Goal: Task Accomplishment & Management: Use online tool/utility

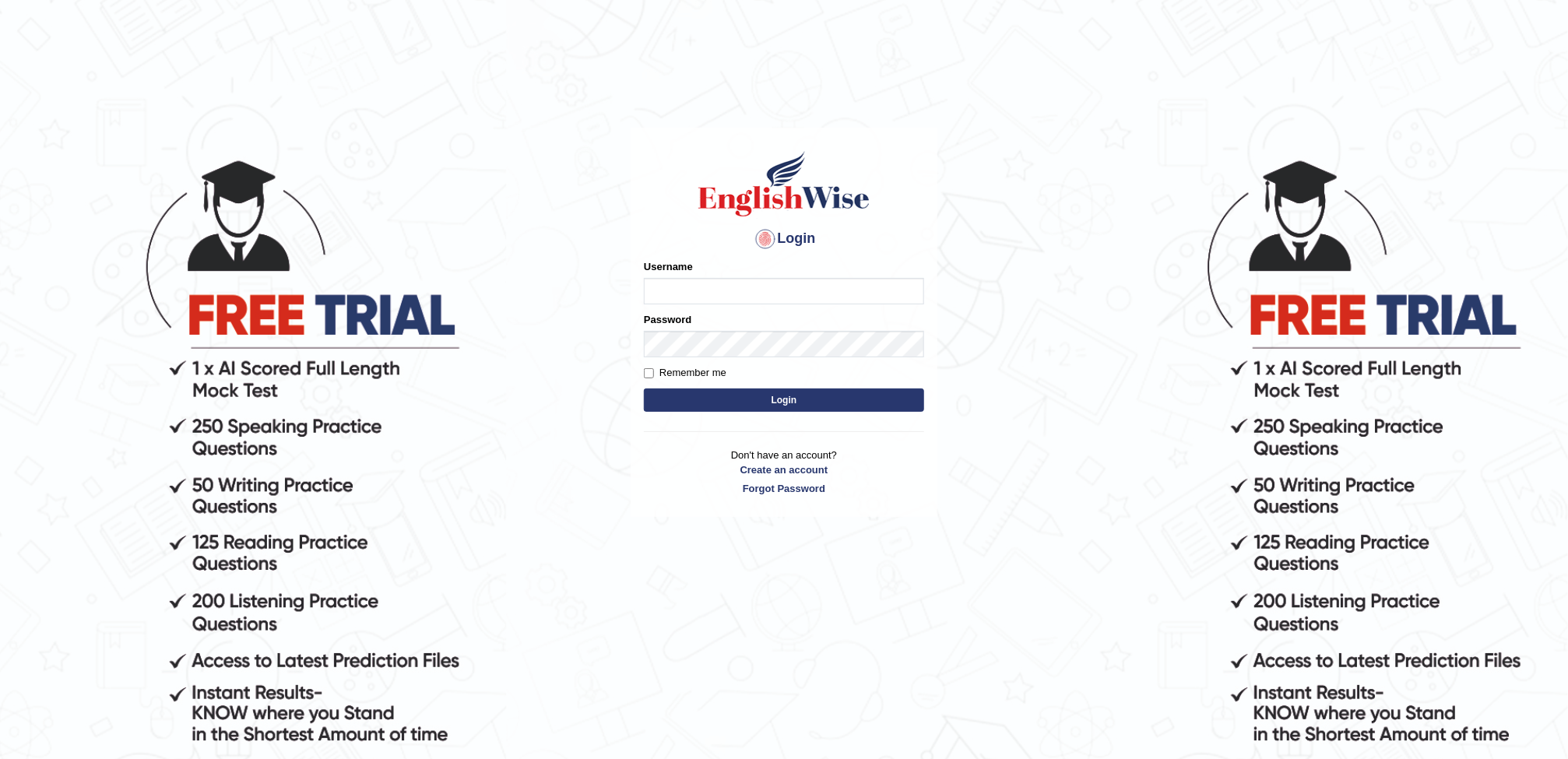
type input "AwahTim"
click at [750, 398] on button "Login" at bounding box center [784, 401] width 280 height 24
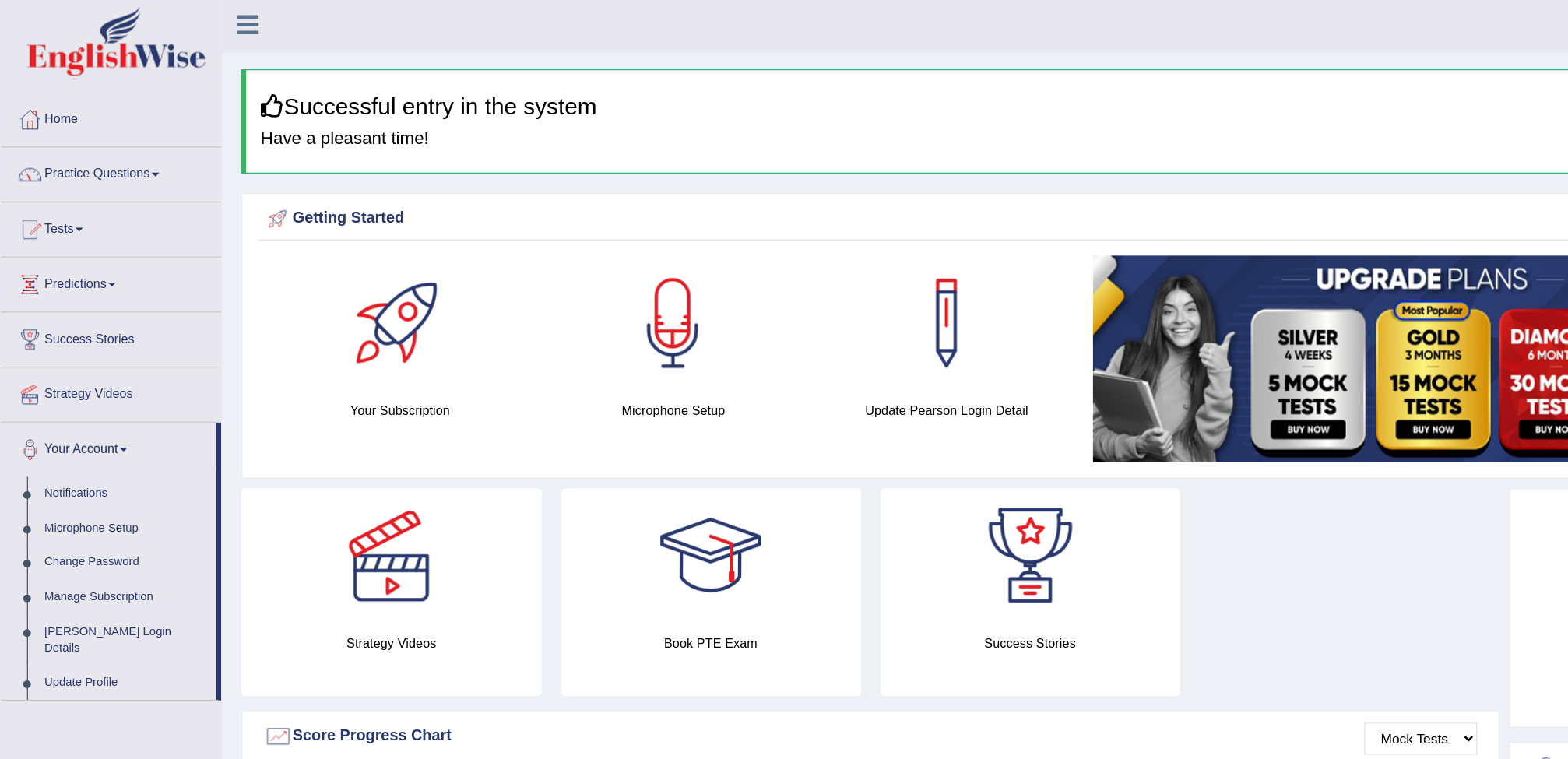
click at [65, 159] on link "Practice Questions" at bounding box center [90, 141] width 177 height 39
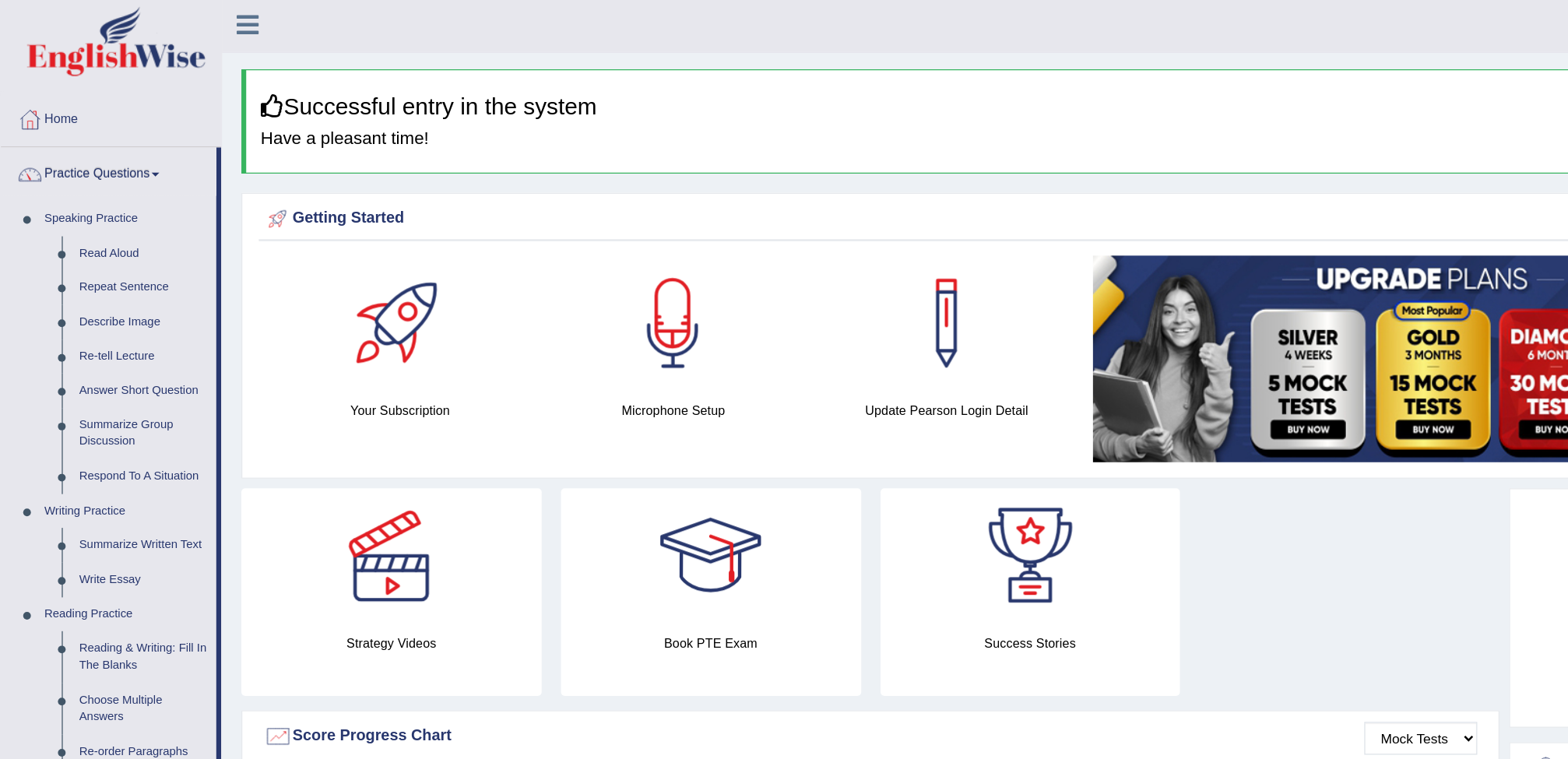
click at [90, 144] on link "Practice Questions" at bounding box center [88, 141] width 174 height 39
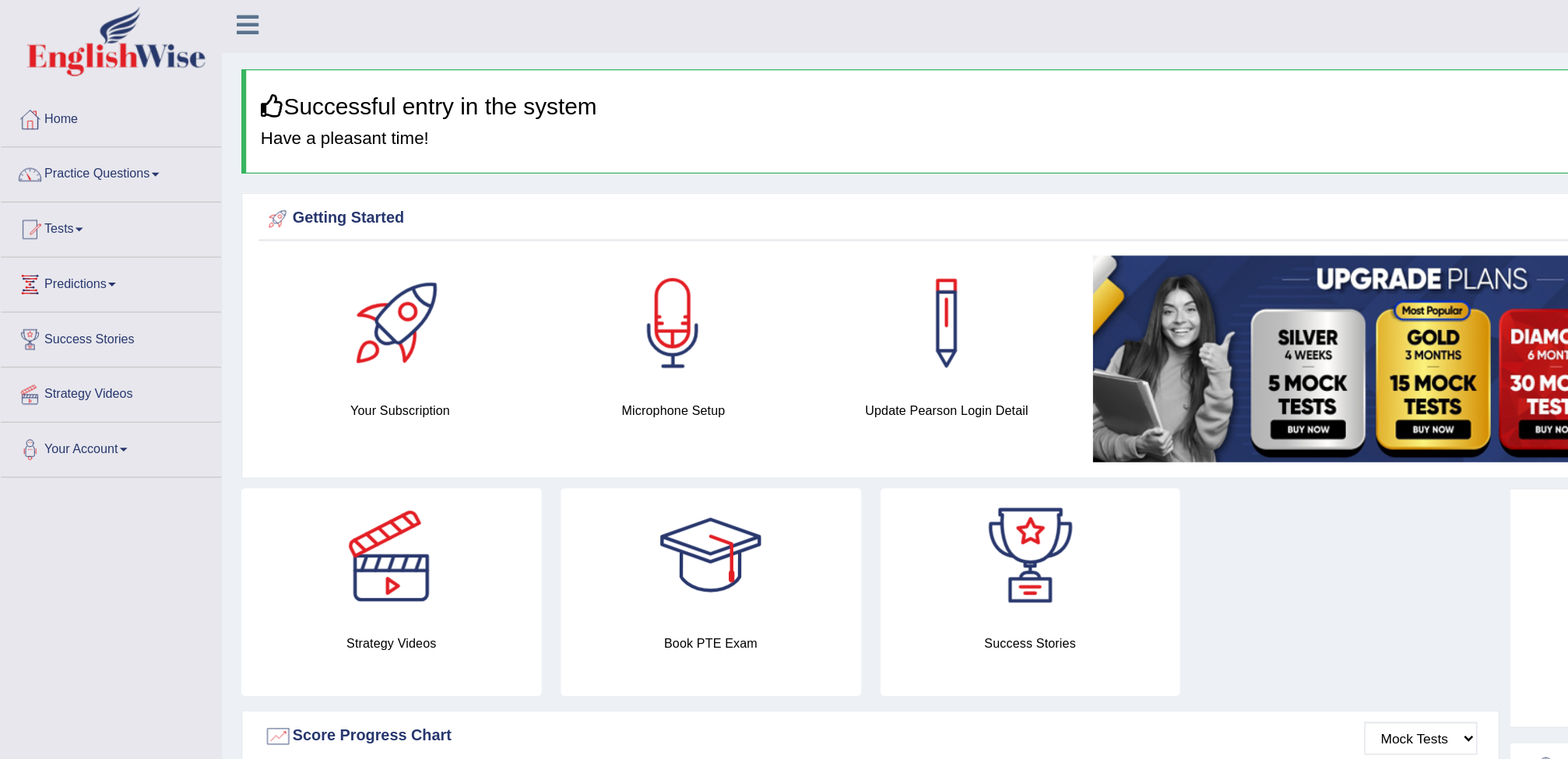
click at [67, 187] on span at bounding box center [63, 187] width 6 height 3
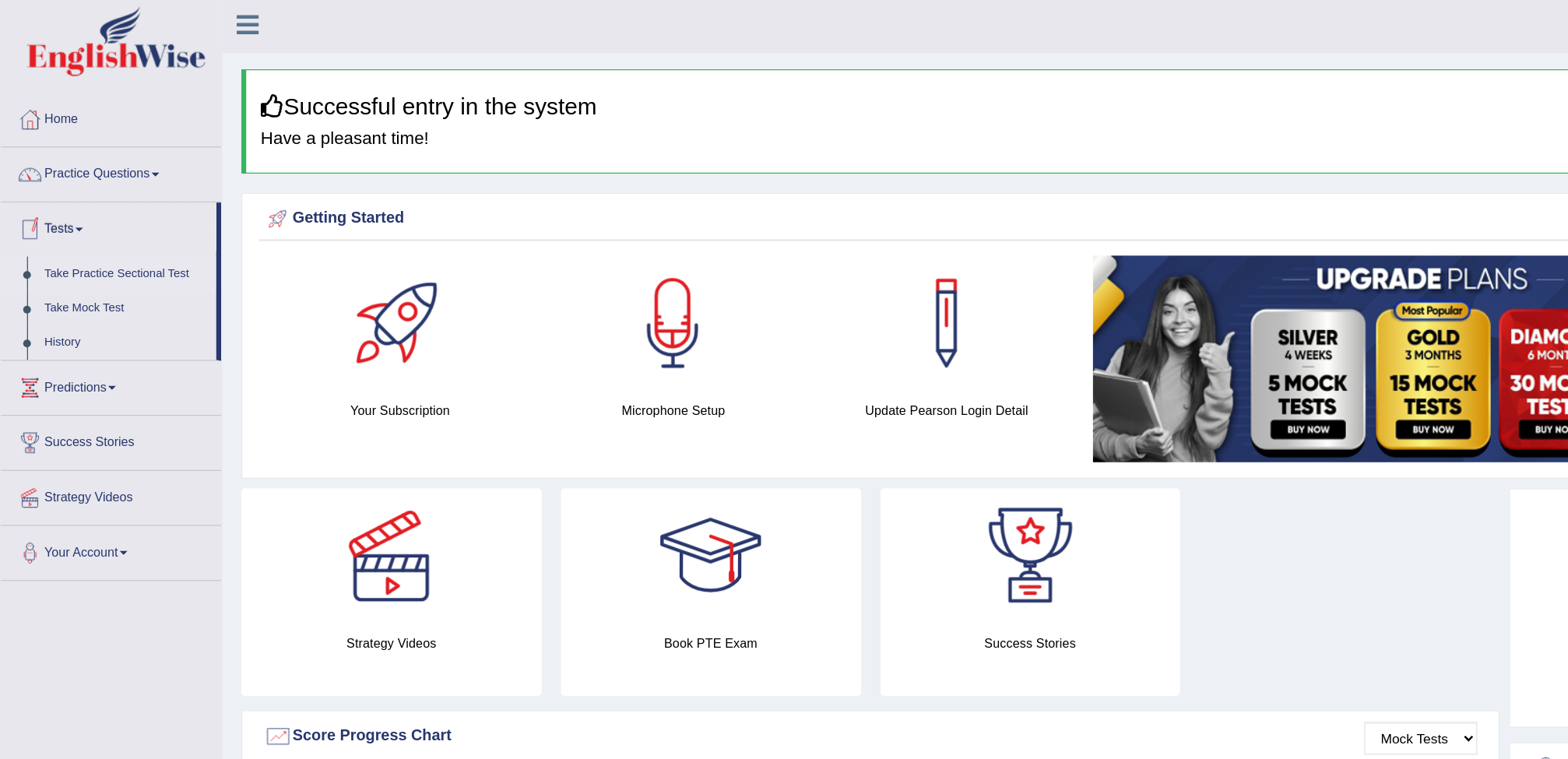
click at [70, 222] on link "Take Practice Sectional Test" at bounding box center [101, 223] width 145 height 28
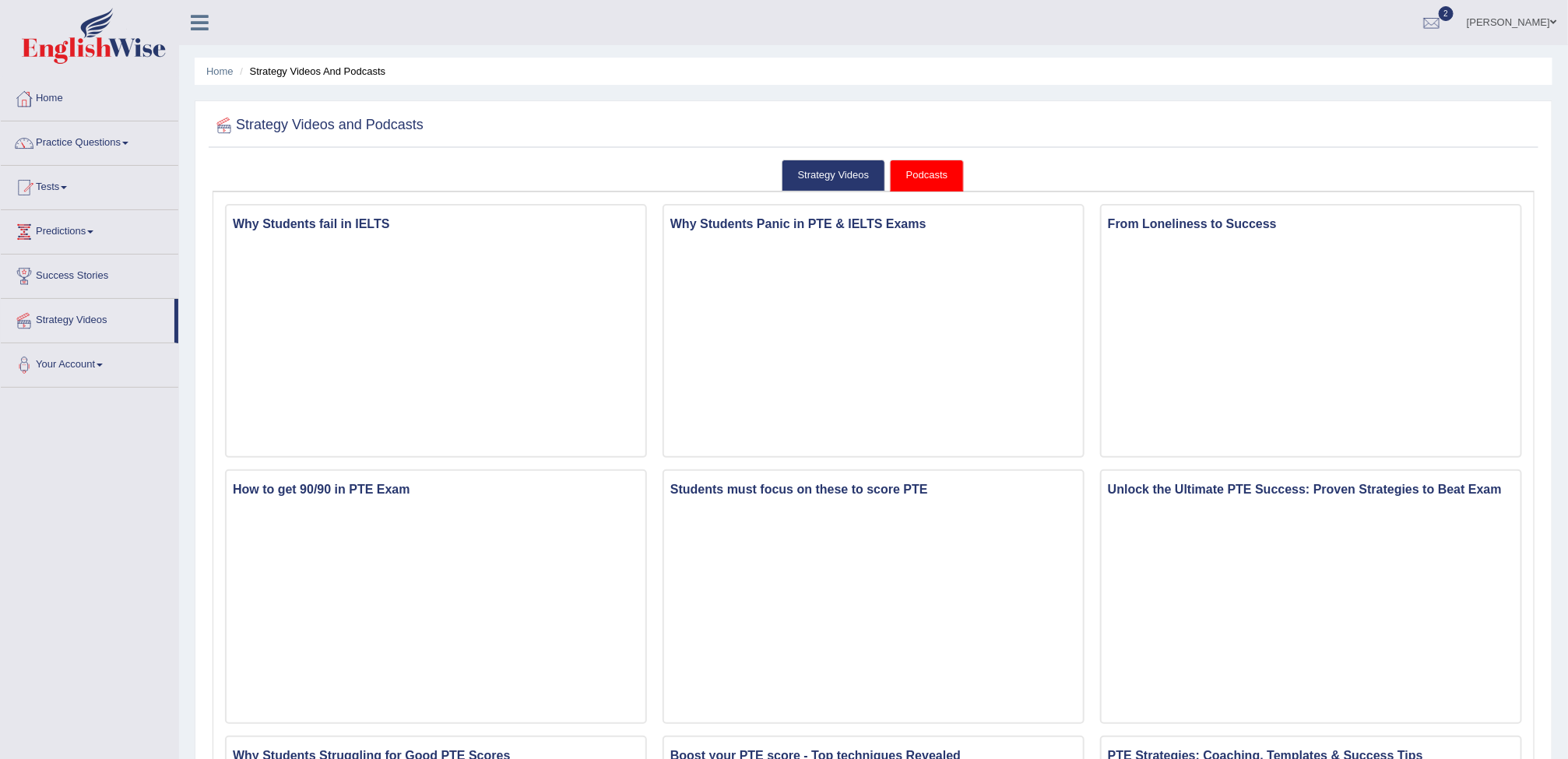
click at [67, 187] on span at bounding box center [63, 187] width 6 height 3
click at [72, 251] on link "Take Mock Test" at bounding box center [101, 251] width 145 height 28
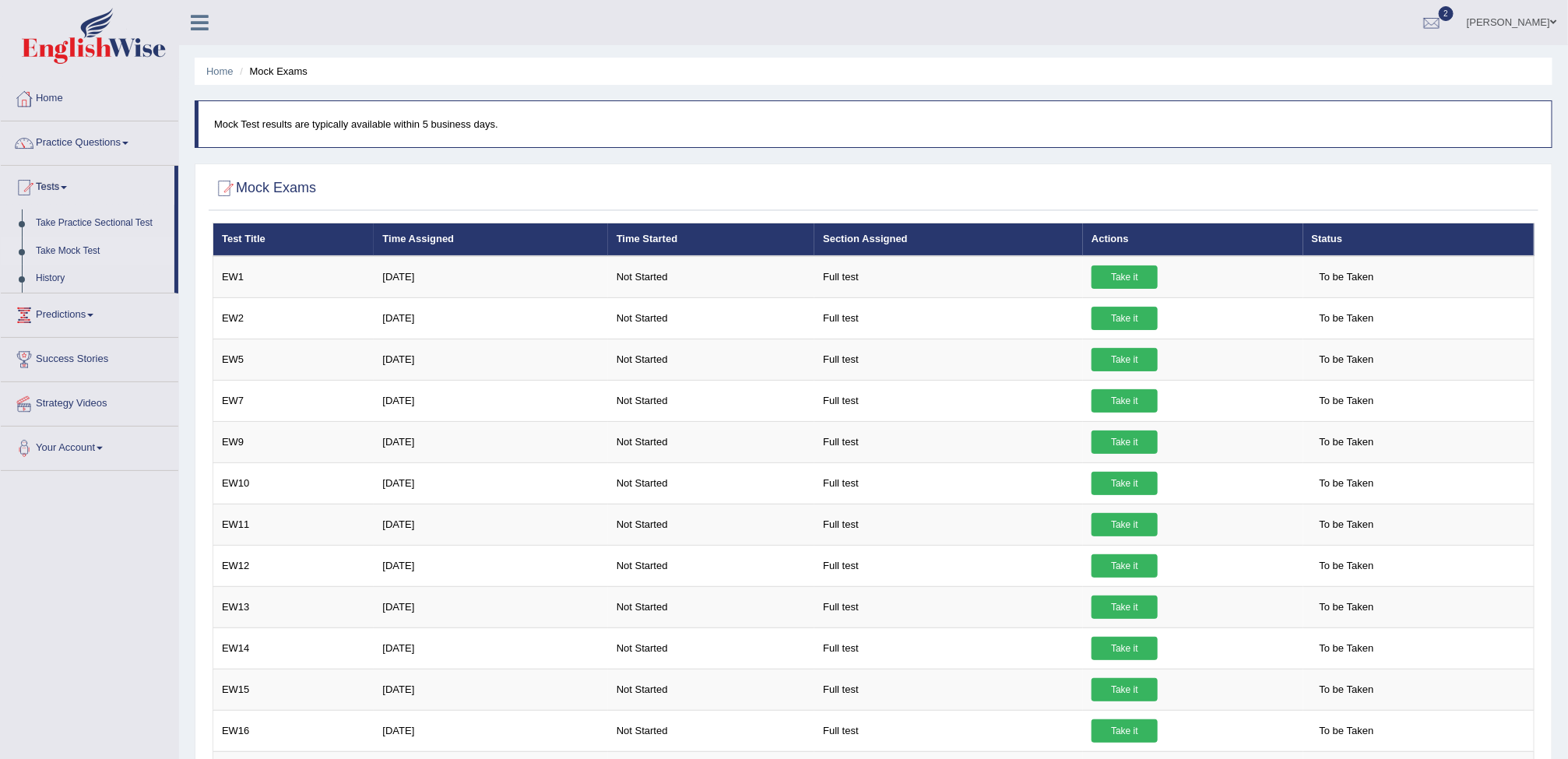
click at [80, 251] on link "Take Mock Test" at bounding box center [101, 251] width 145 height 28
click at [136, 227] on link "Take Practice Sectional Test" at bounding box center [101, 223] width 145 height 28
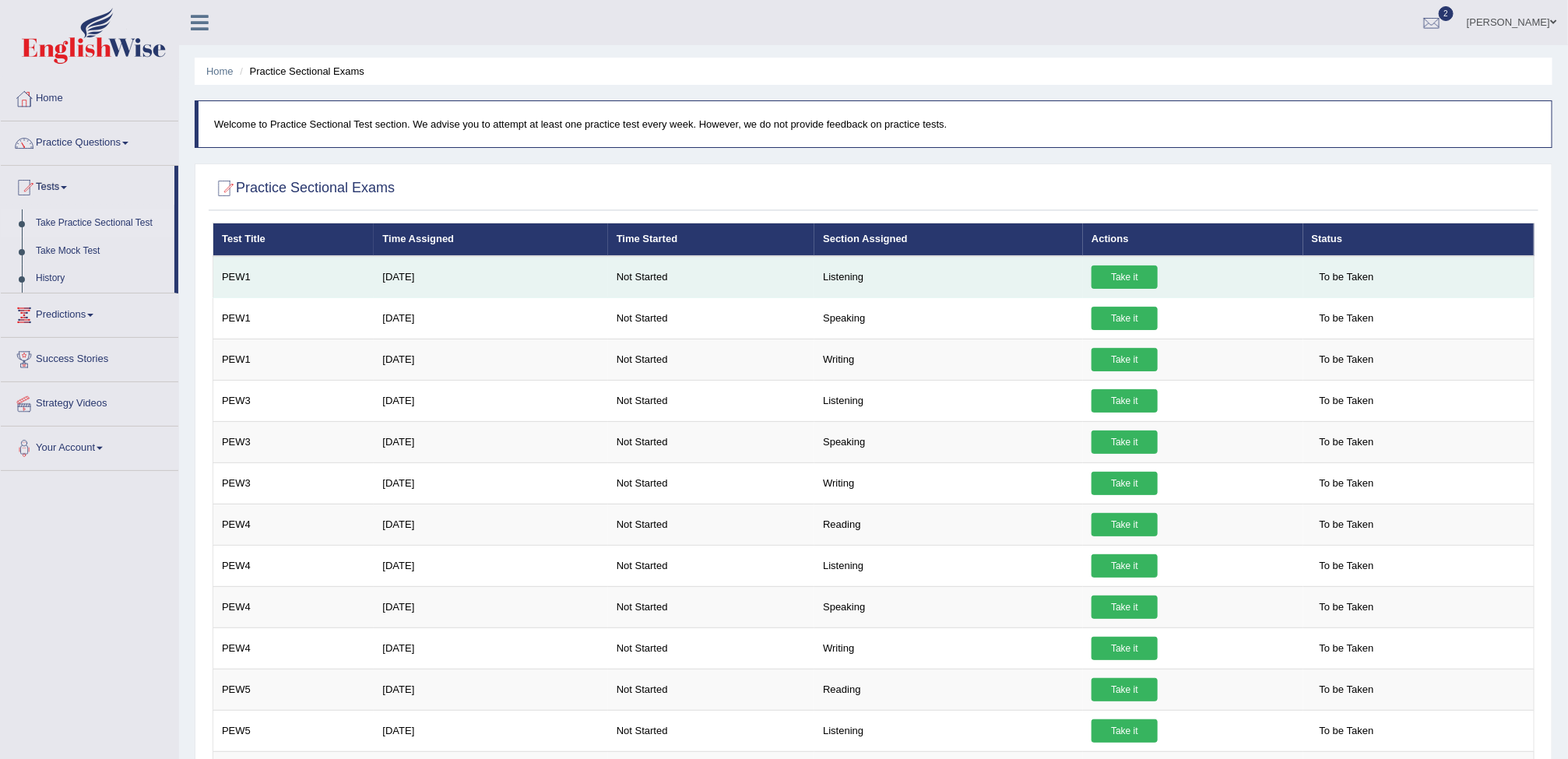
click at [1105, 279] on link "Take it" at bounding box center [1124, 277] width 66 height 24
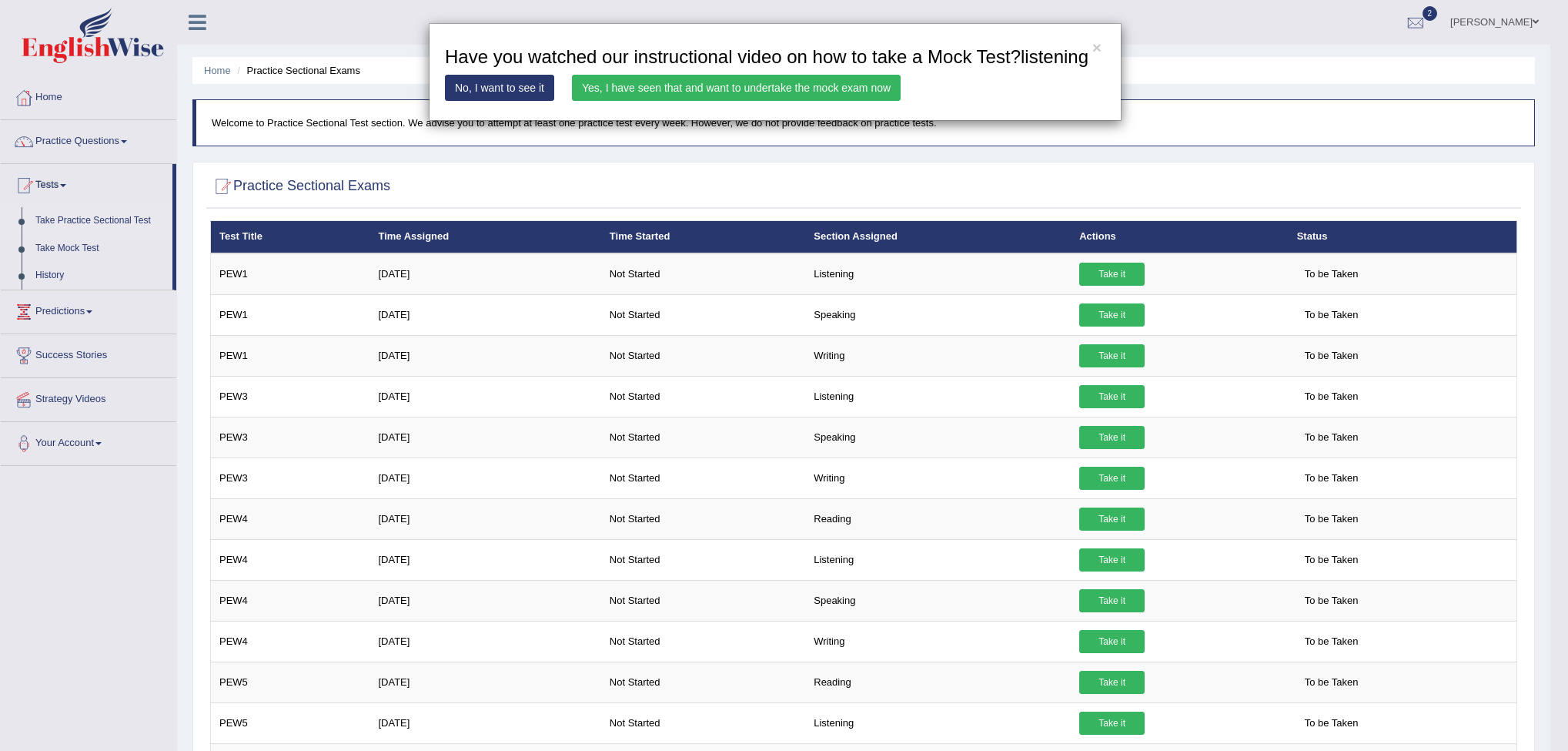
click at [836, 369] on div "× Have you watched our instructional video on how to take a Mock Test?listening…" at bounding box center [784, 376] width 1568 height 751
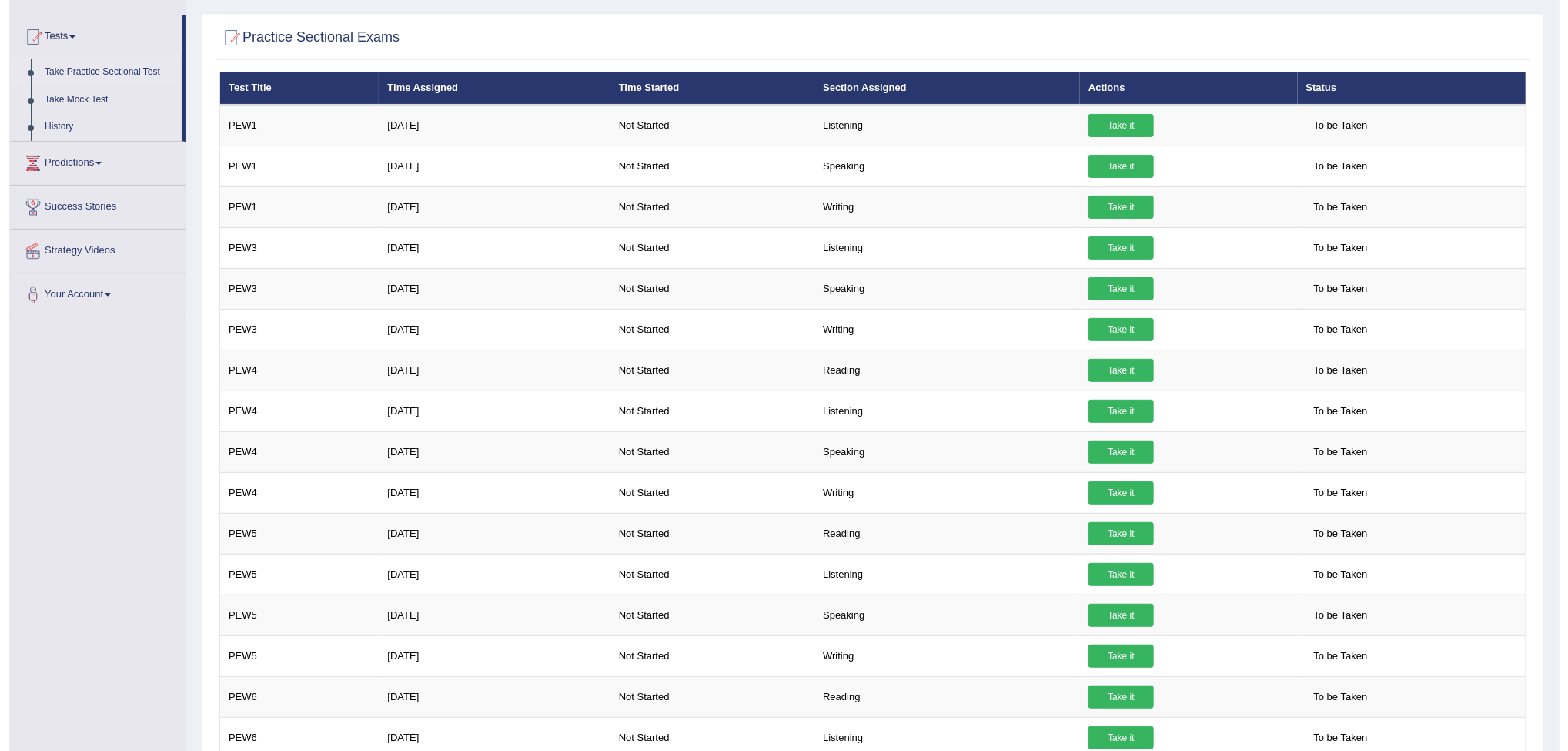
scroll to position [273, 0]
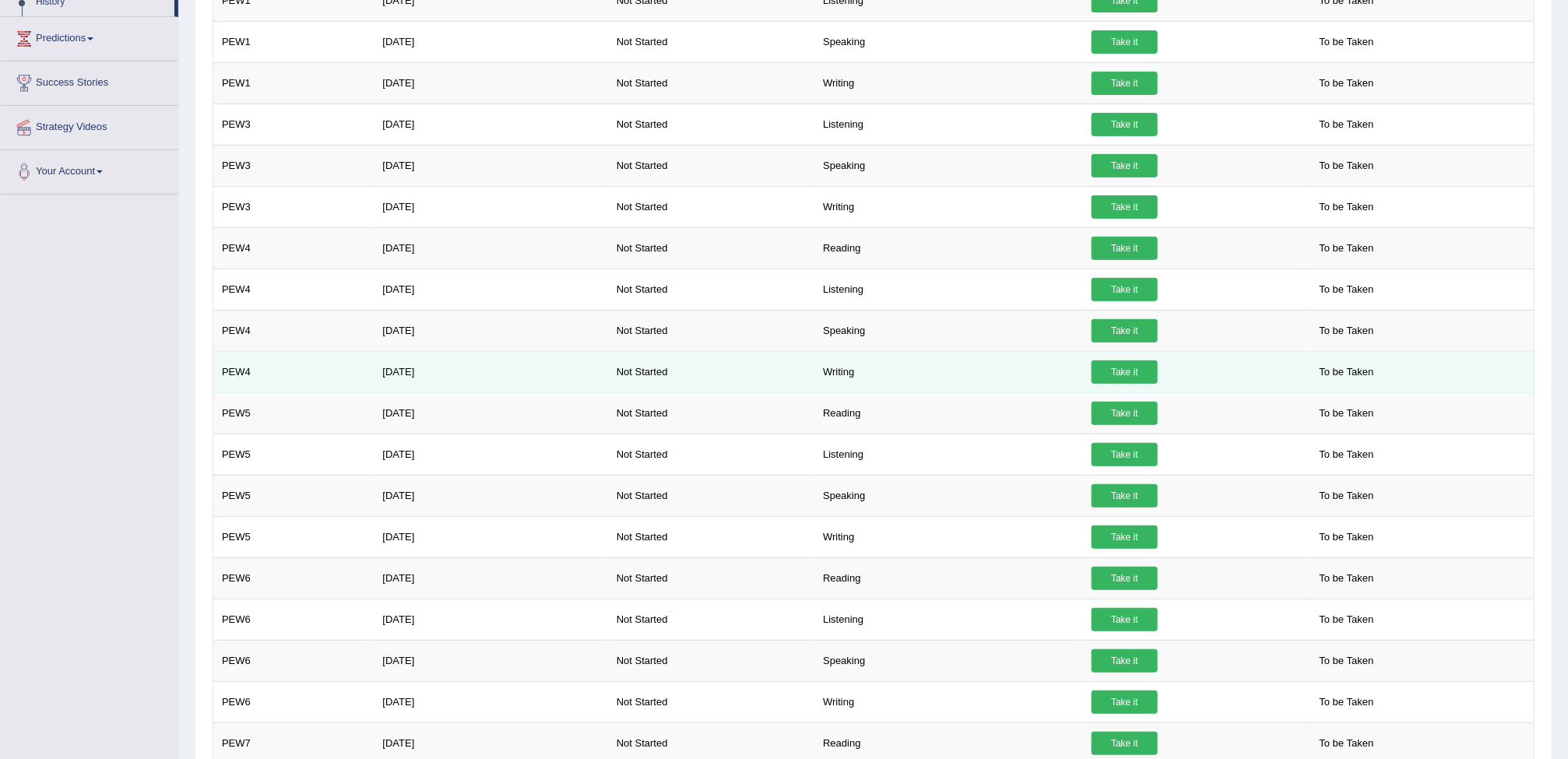
click at [853, 388] on td "Writing" at bounding box center [949, 371] width 269 height 41
click at [1108, 384] on link "Take it" at bounding box center [1124, 372] width 66 height 24
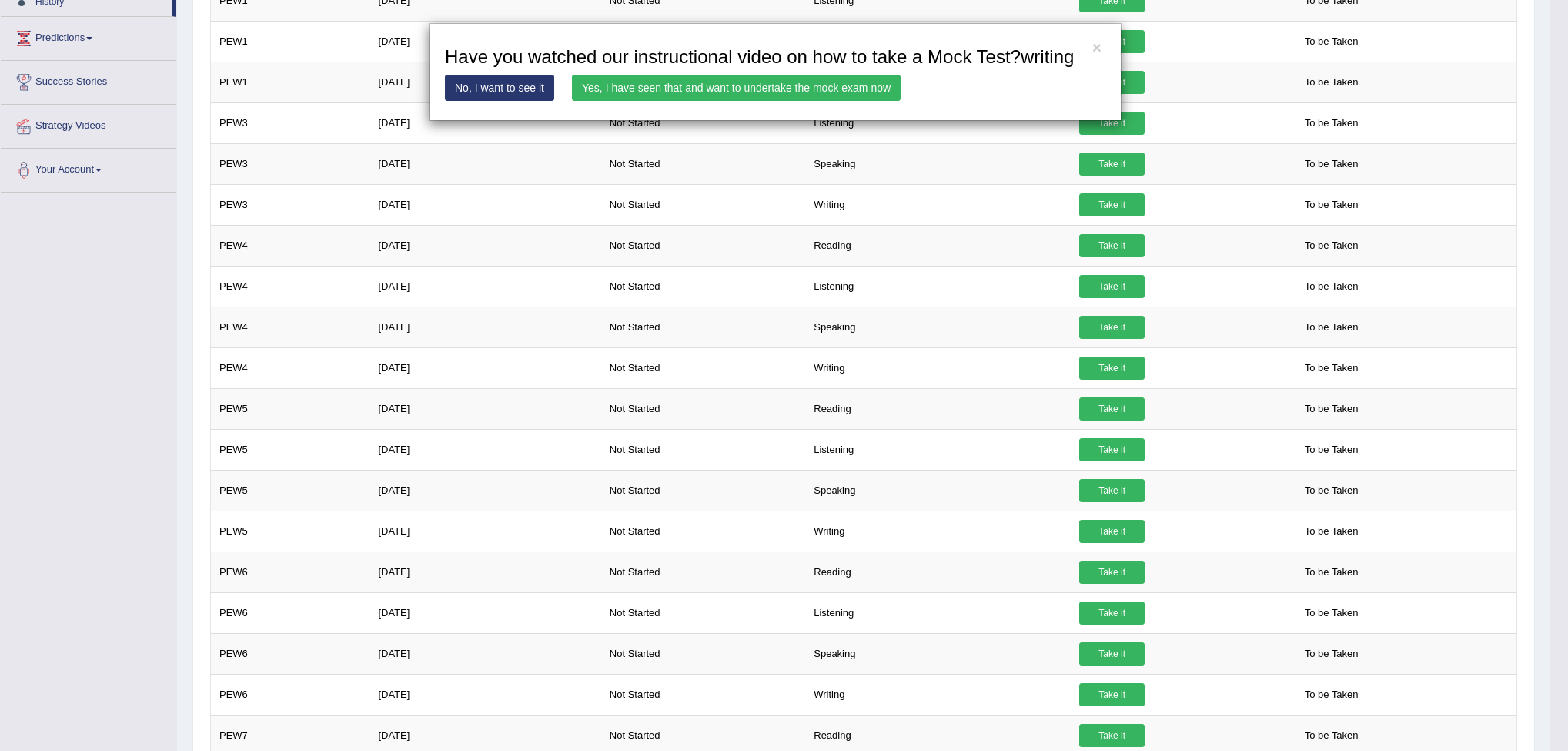
click at [731, 89] on link "Yes, I have seen that and want to undertake the mock exam now" at bounding box center [735, 88] width 328 height 26
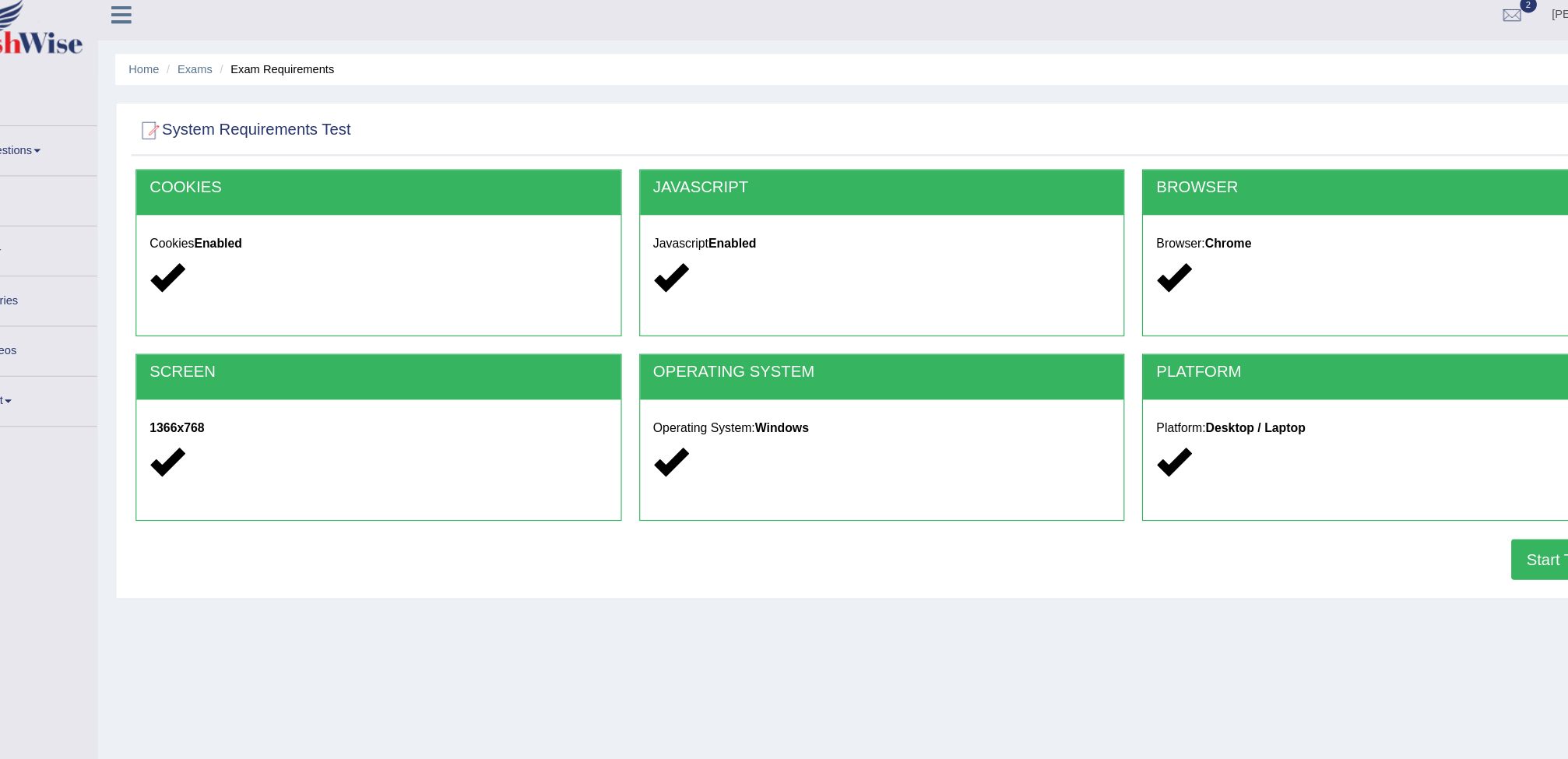
click at [1451, 500] on button "Start Test" at bounding box center [1480, 505] width 100 height 36
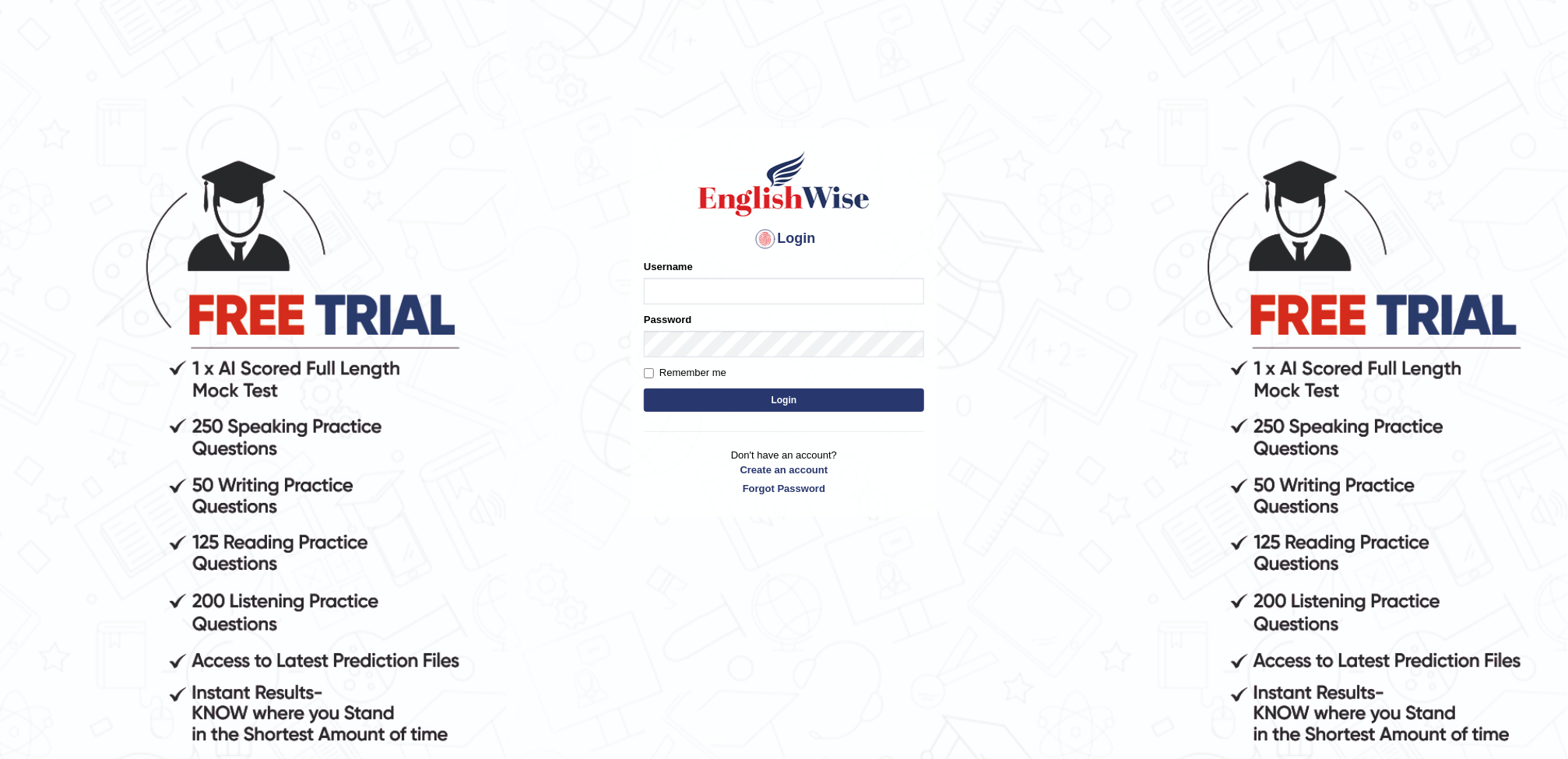
type input "AwahTim"
click at [753, 398] on button "Login" at bounding box center [784, 401] width 280 height 24
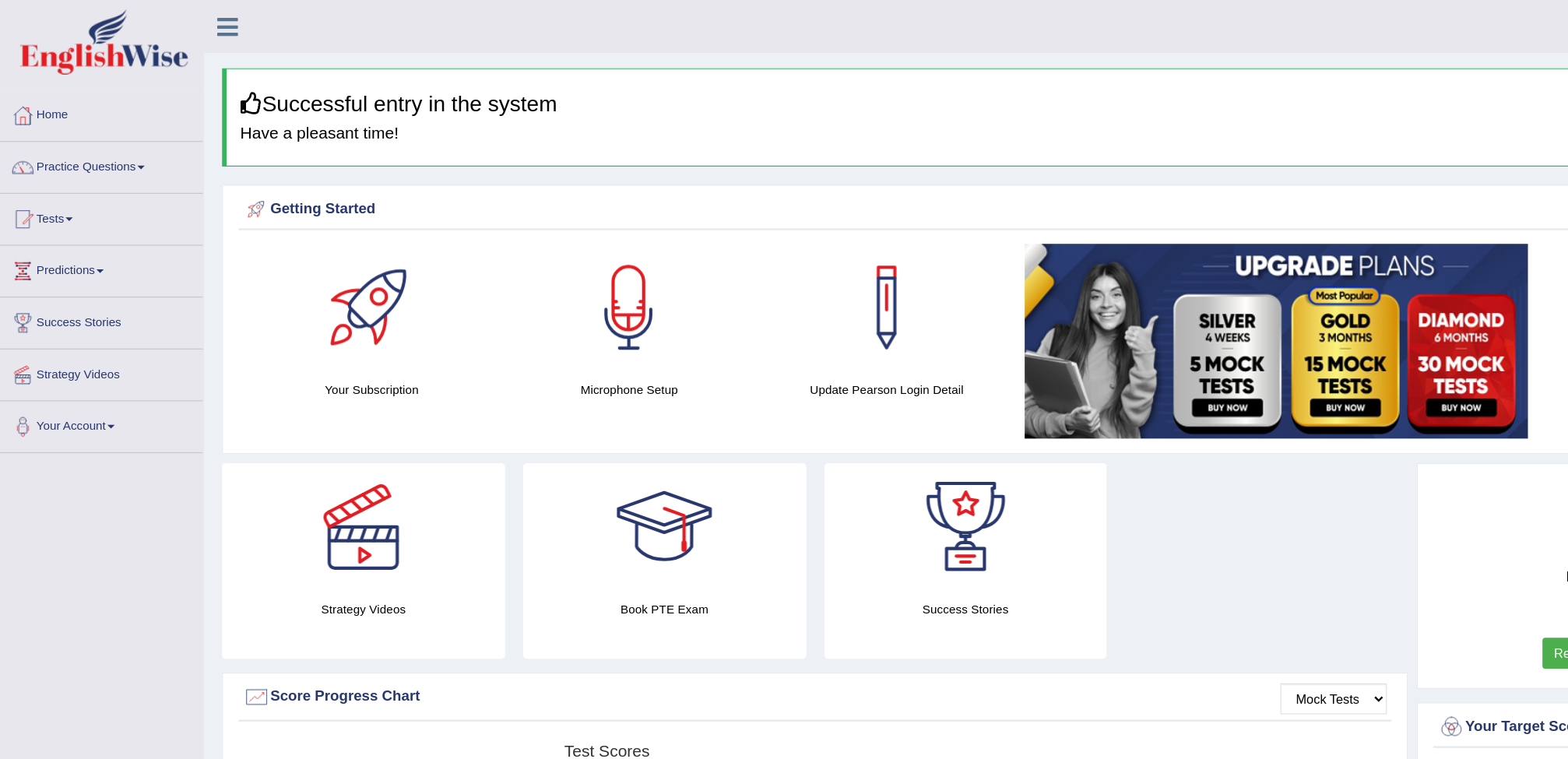
click at [125, 146] on link "Practice Questions" at bounding box center [90, 141] width 177 height 39
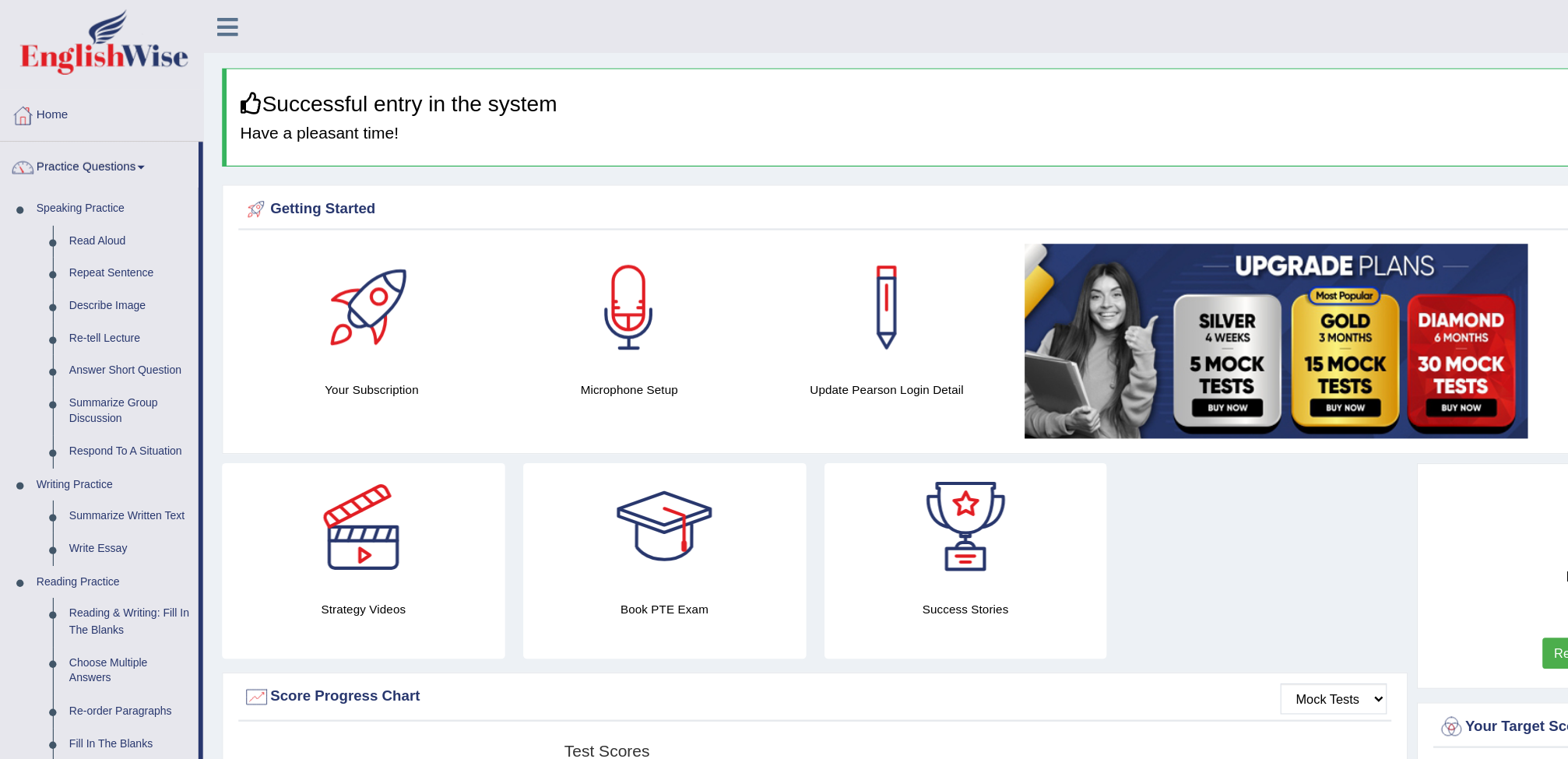
click at [123, 149] on link "Practice Questions" at bounding box center [88, 141] width 174 height 39
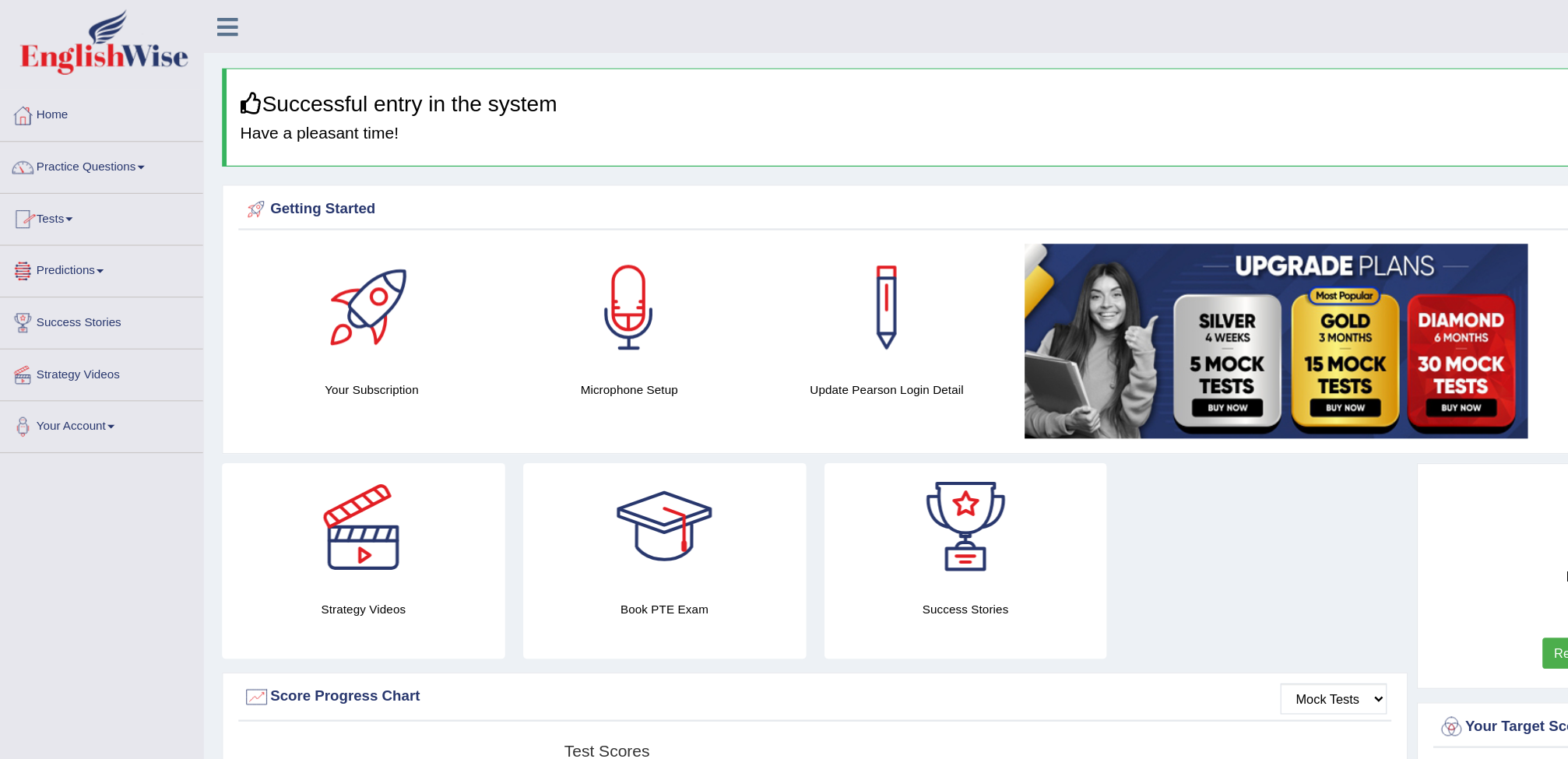
click at [64, 190] on link "Tests" at bounding box center [90, 185] width 177 height 39
click at [82, 223] on link "Take Practice Sectional Test" at bounding box center [101, 223] width 145 height 28
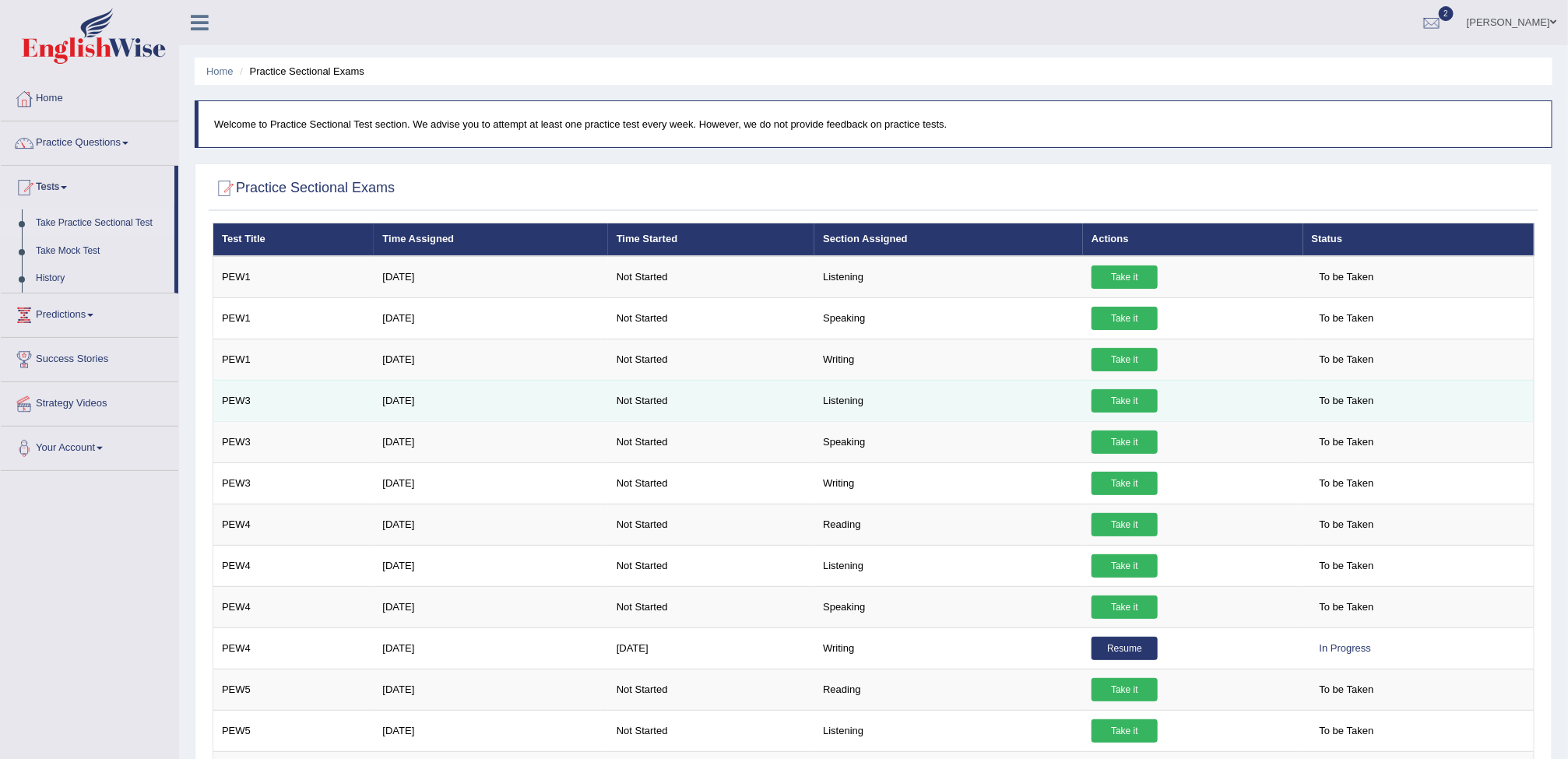
click at [1122, 409] on link "Take it" at bounding box center [1124, 401] width 66 height 24
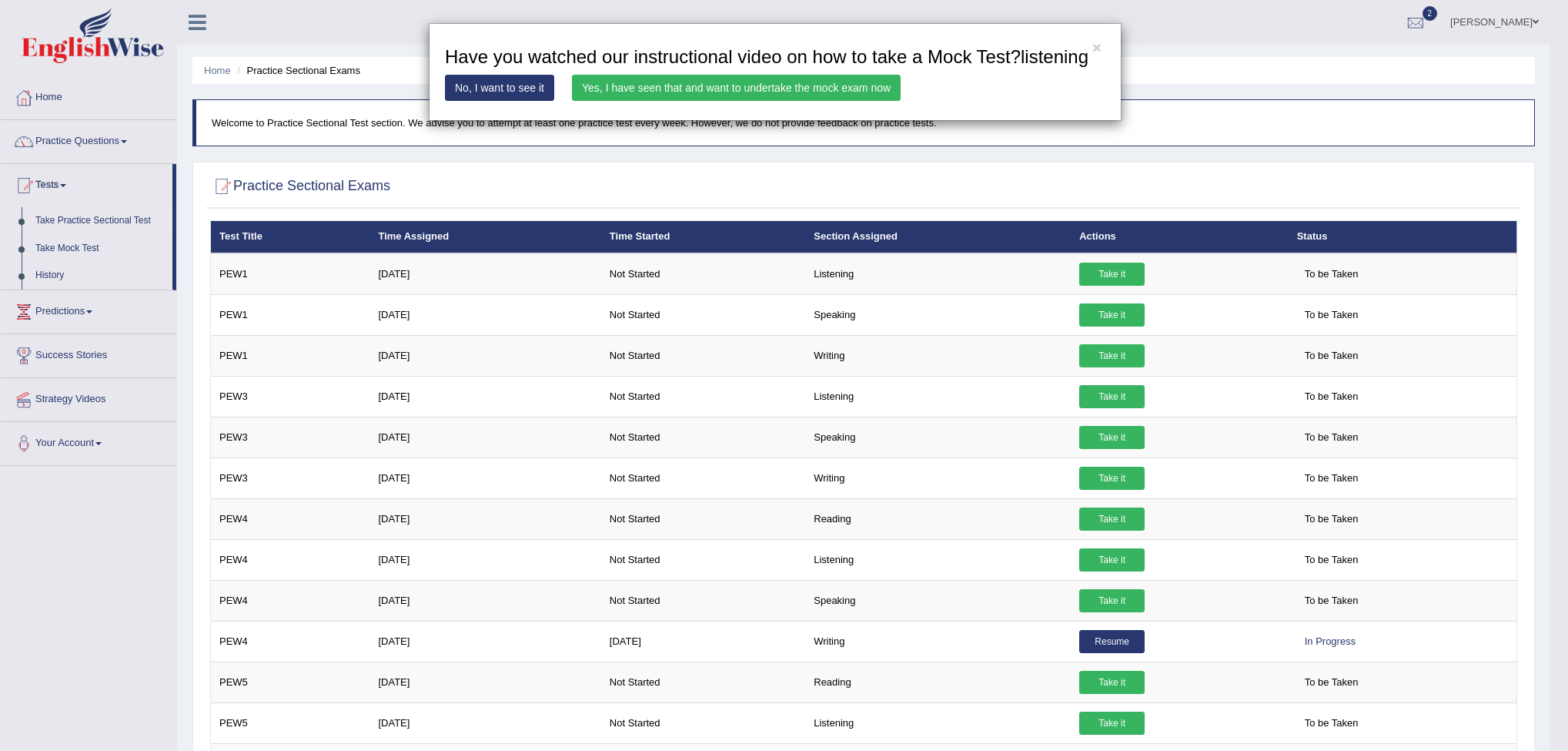
click at [794, 90] on link "Yes, I have seen that and want to undertake the mock exam now" at bounding box center [735, 88] width 328 height 26
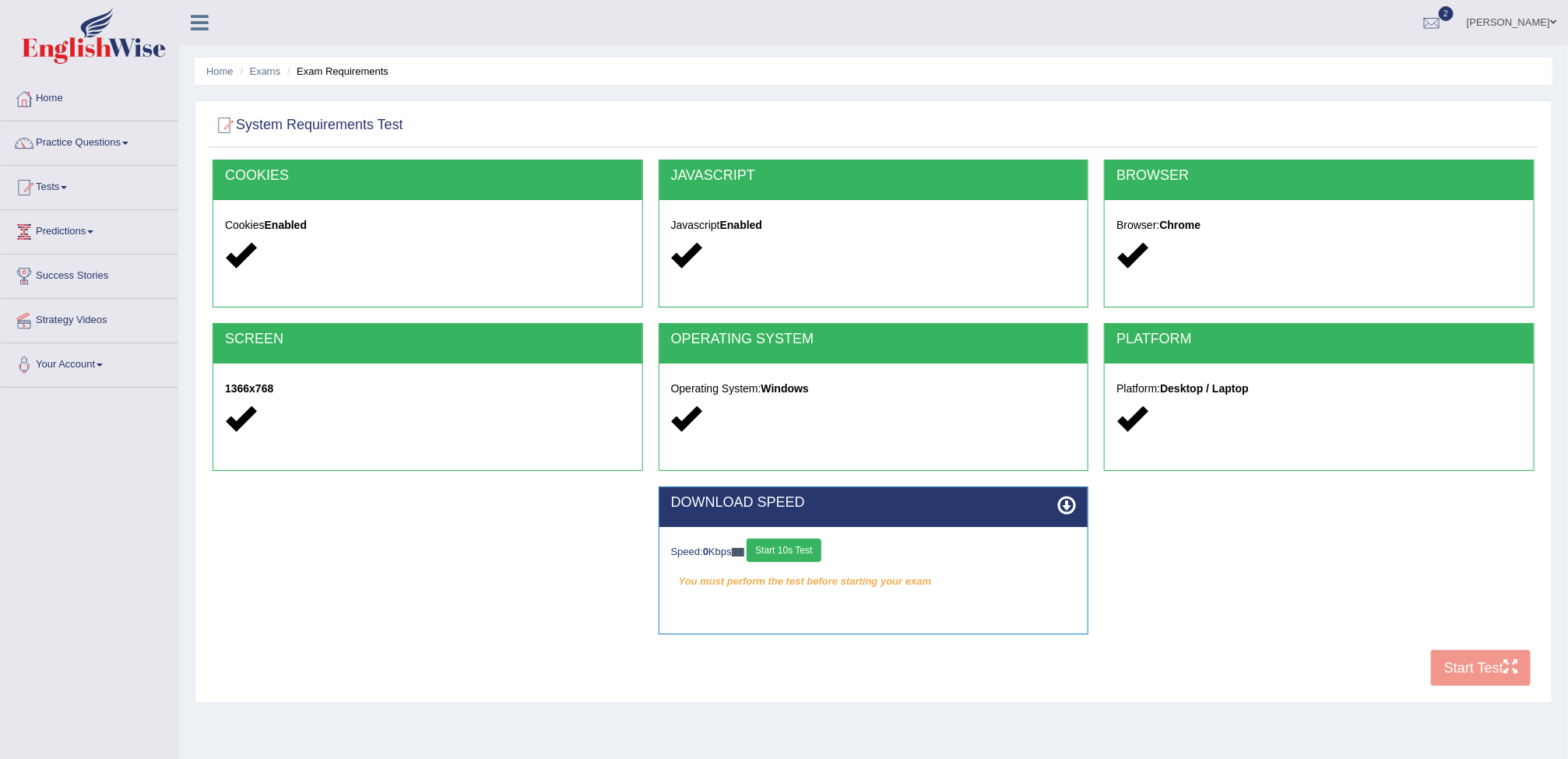
click at [1455, 666] on div "COOKIES Cookies Enabled JAVASCRIPT Javascript Enabled BROWSER Browser: Chrome S…" at bounding box center [874, 426] width 1330 height 535
click at [1463, 684] on div "COOKIES Cookies Enabled JAVASCRIPT Javascript Enabled BROWSER Browser: Chrome S…" at bounding box center [874, 426] width 1330 height 535
click at [787, 544] on button "Start 10s Test" at bounding box center [783, 551] width 74 height 24
click at [787, 544] on button "Start 10s Test" at bounding box center [800, 551] width 74 height 24
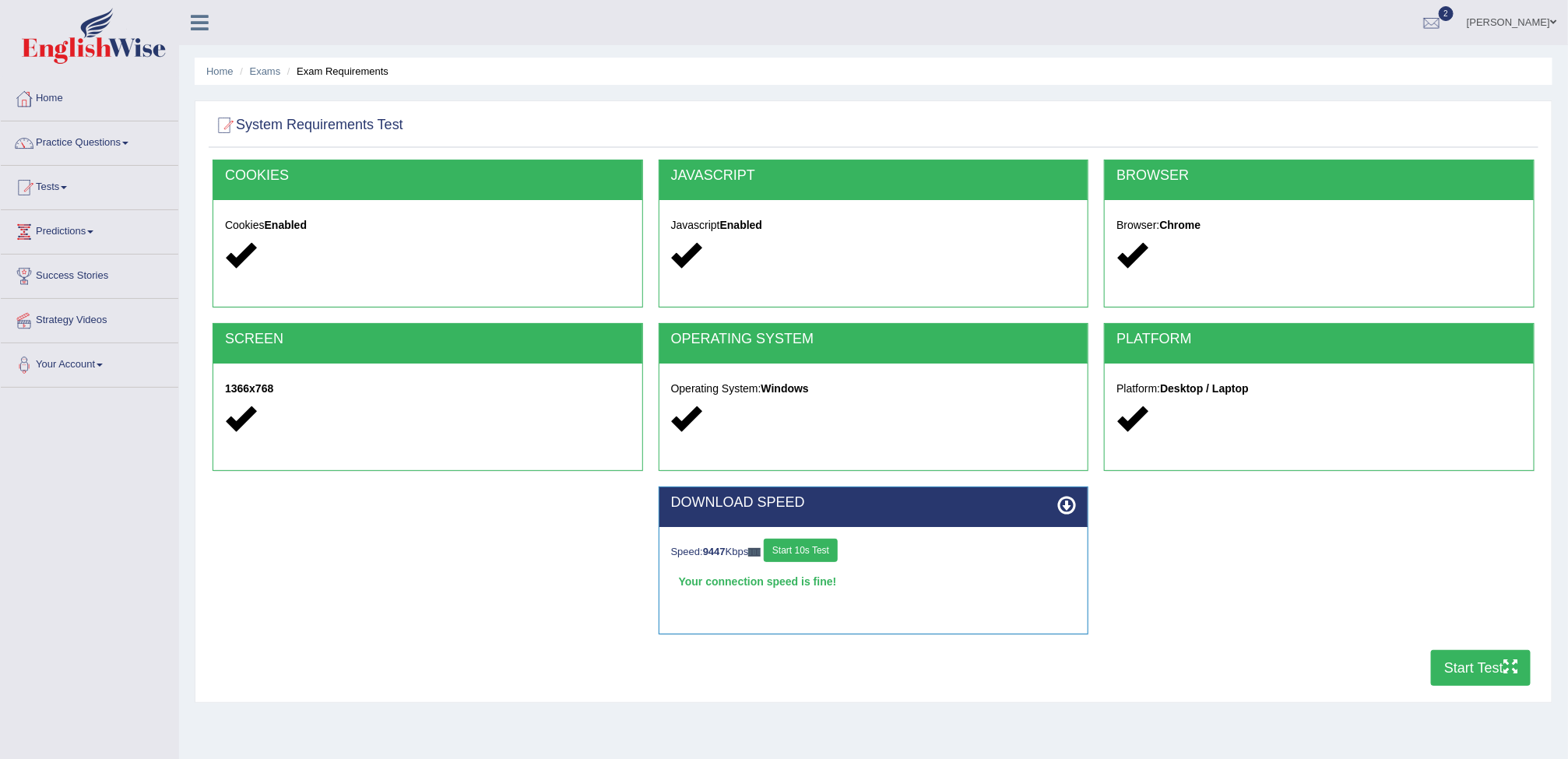
click at [1463, 663] on button "Start Test" at bounding box center [1480, 668] width 100 height 36
